Goal: Communication & Community: Ask a question

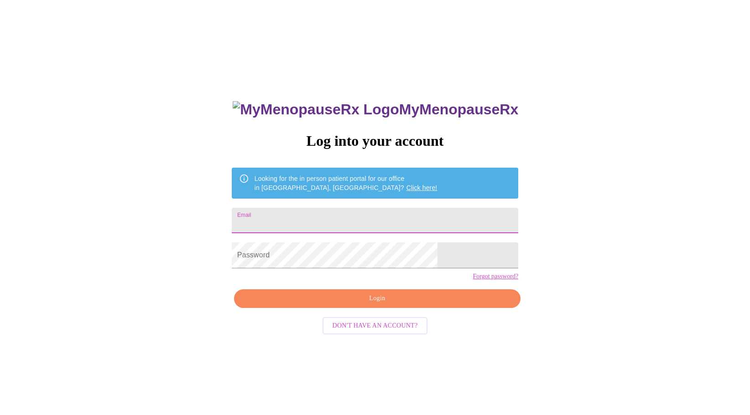
click at [407, 219] on input "Email" at bounding box center [375, 221] width 286 height 26
type input "beckmedical@yahoo.com"
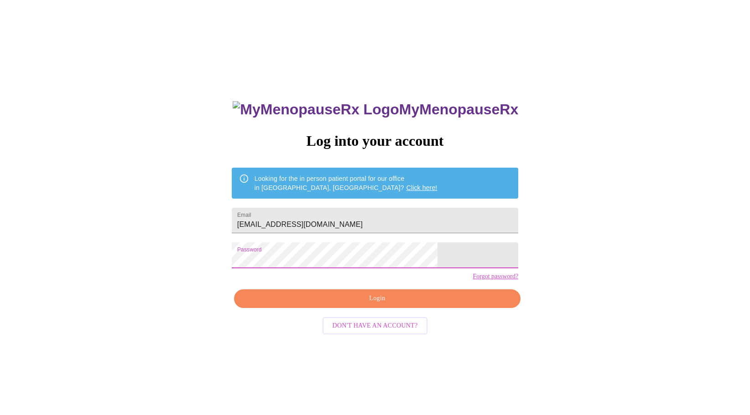
click at [381, 305] on span "Login" at bounding box center [376, 298] width 265 height 11
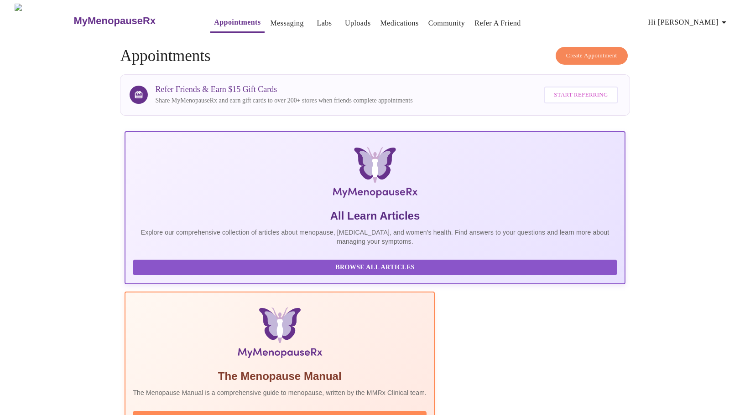
click at [270, 17] on link "Messaging" at bounding box center [286, 23] width 33 height 13
